Goal: Navigation & Orientation: Find specific page/section

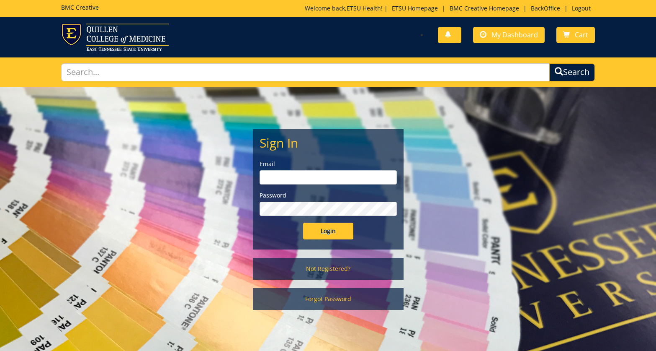
type input "[EMAIL_ADDRESS][DOMAIN_NAME]"
click at [323, 227] on input "Login" at bounding box center [328, 230] width 50 height 17
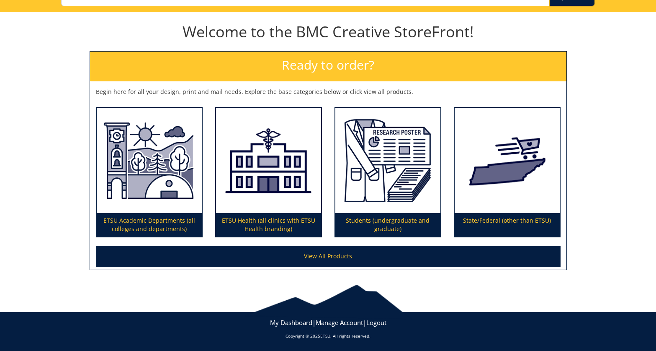
scroll to position [75, 0]
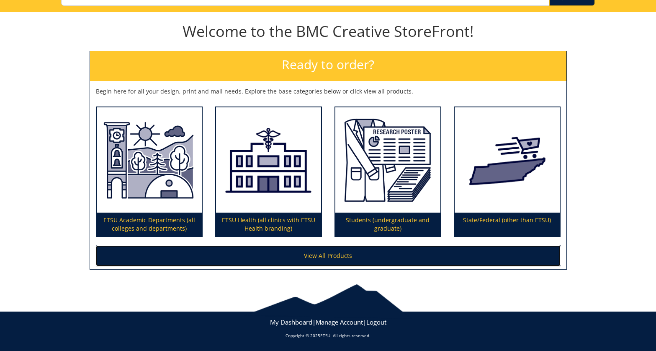
click at [296, 253] on link "View All Products" at bounding box center [328, 255] width 465 height 21
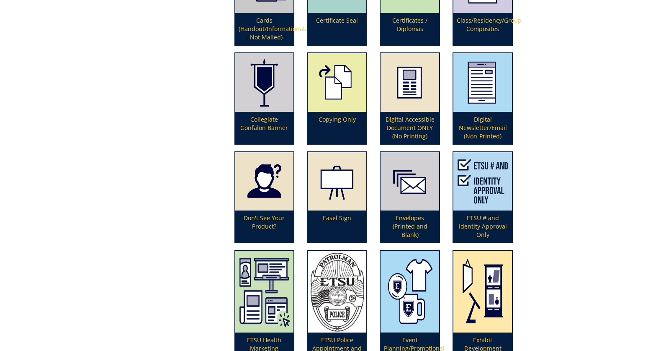
scroll to position [625, 0]
